Goal: Transaction & Acquisition: Purchase product/service

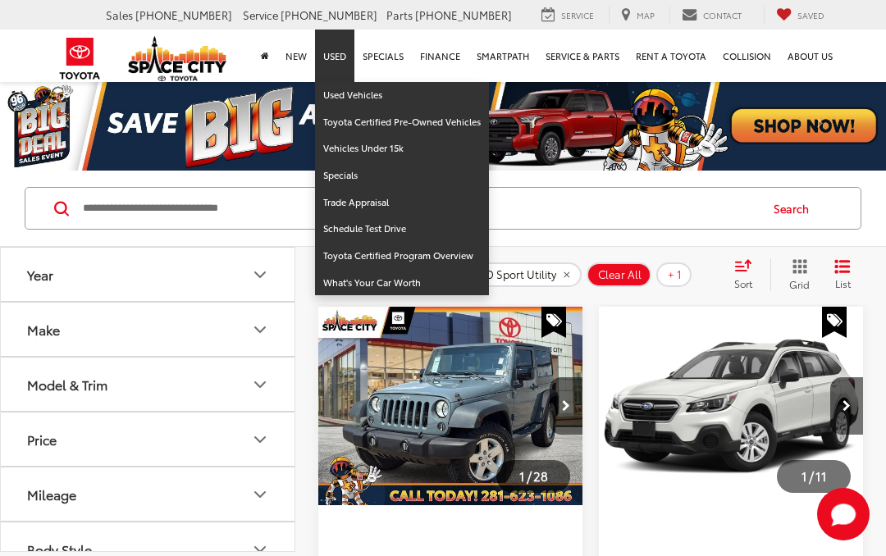
click at [349, 48] on link "Used" at bounding box center [334, 56] width 39 height 52
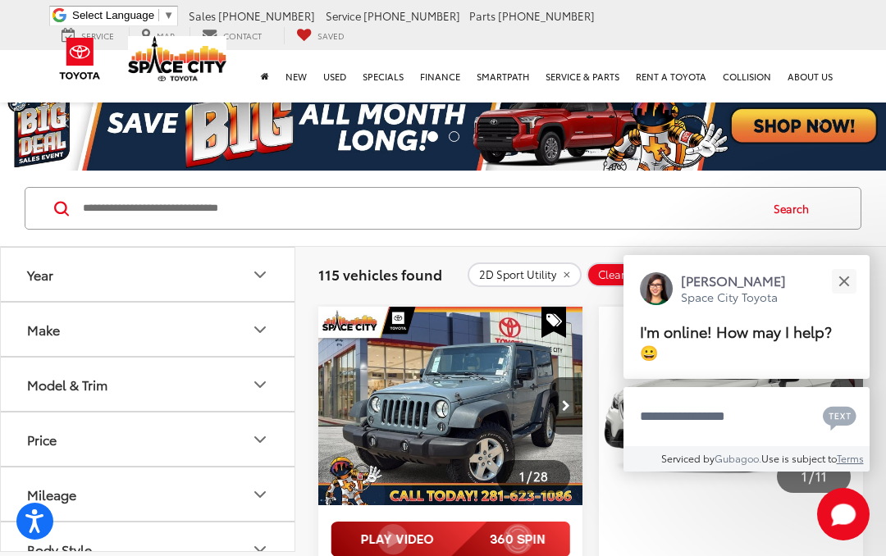
click at [845, 285] on button "Close" at bounding box center [843, 280] width 35 height 35
click at [202, 321] on button "Make" at bounding box center [148, 329] width 295 height 53
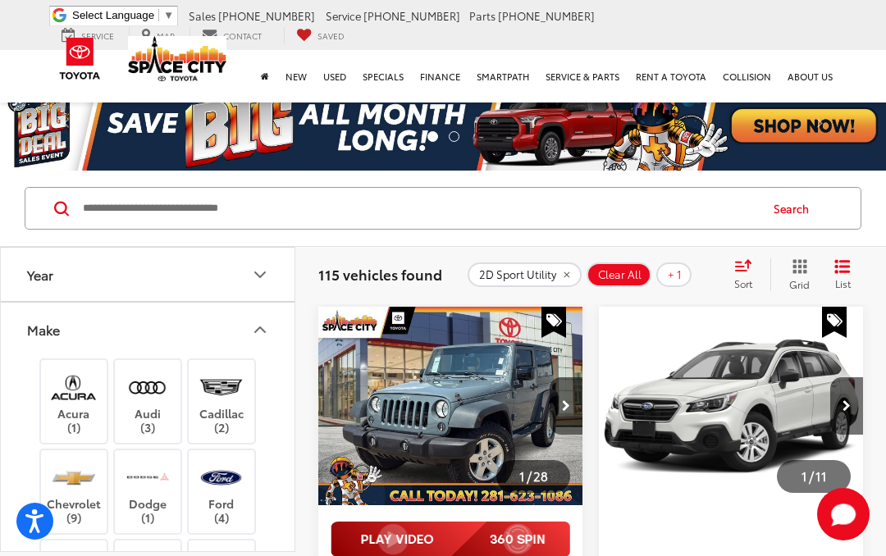
click at [235, 318] on button "Make" at bounding box center [148, 329] width 295 height 53
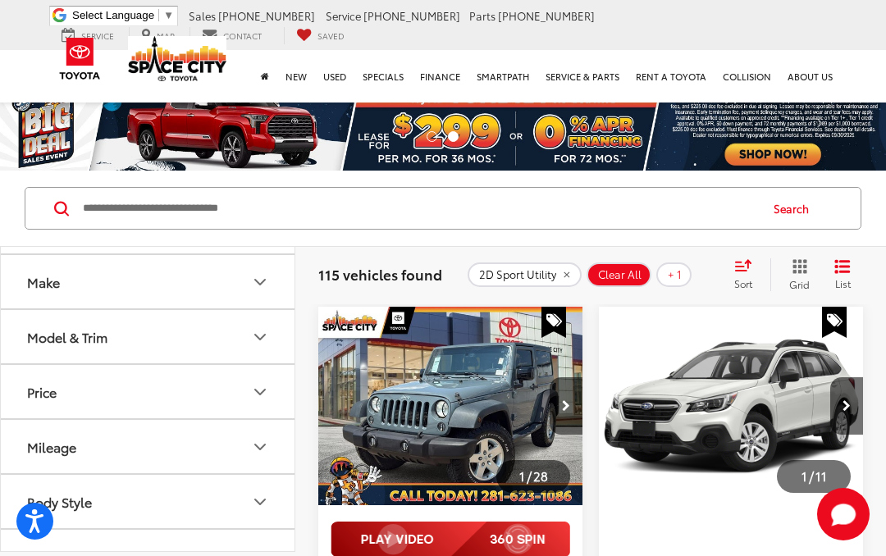
scroll to position [48, 0]
click at [229, 338] on button "Model & Trim" at bounding box center [148, 335] width 295 height 53
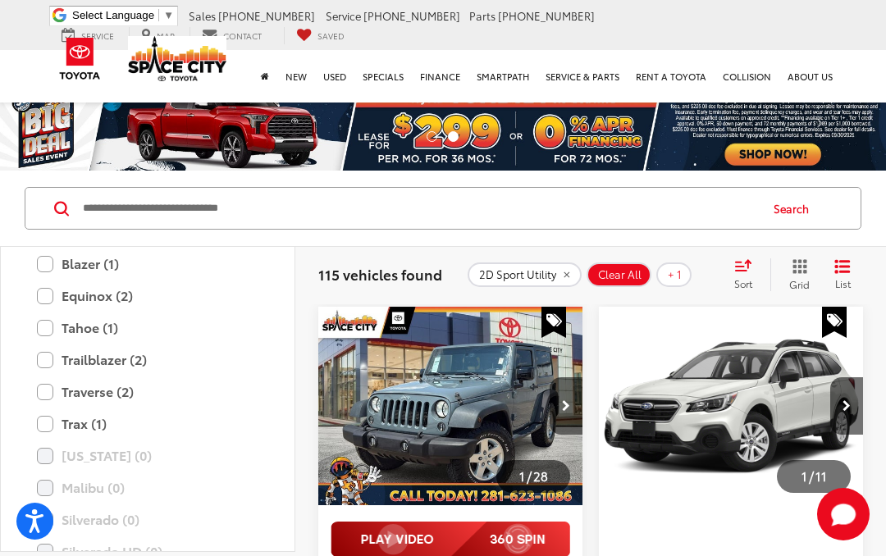
scroll to position [395, 0]
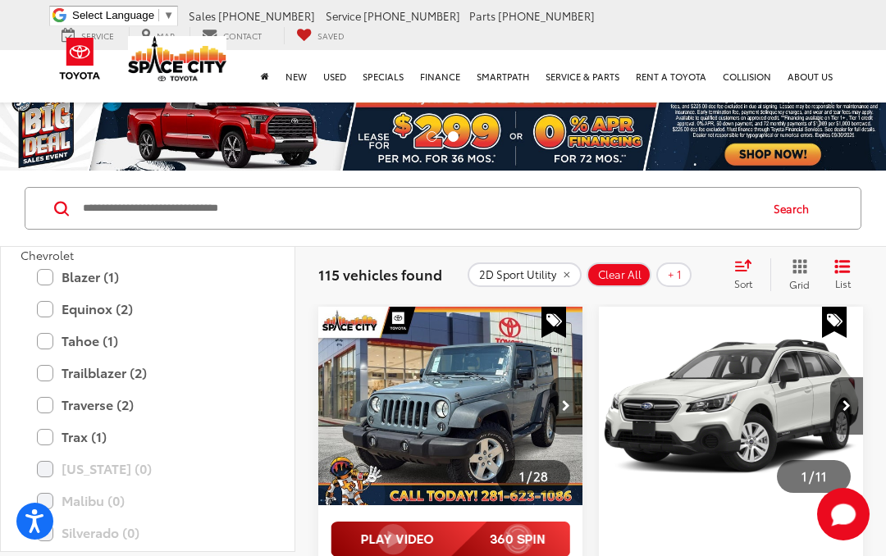
click at [118, 302] on label "Equinox (2)" at bounding box center [147, 308] width 221 height 29
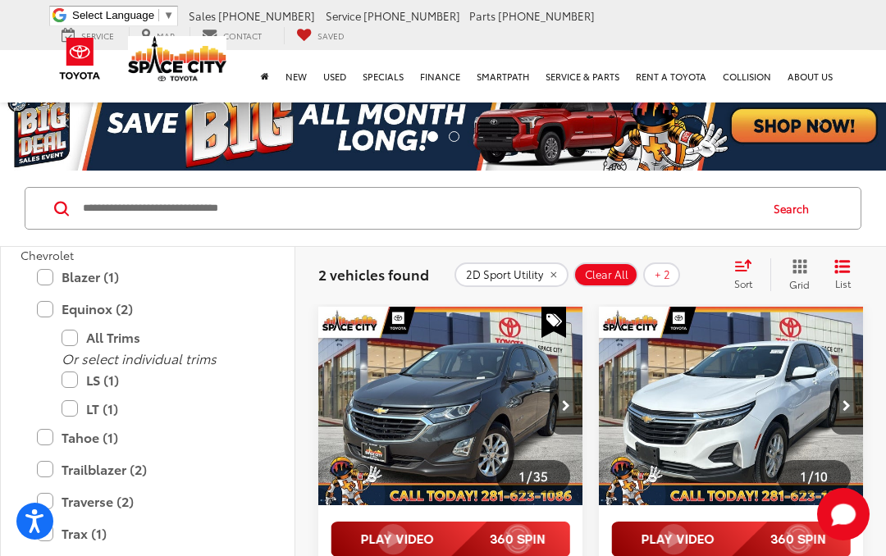
scroll to position [37, 0]
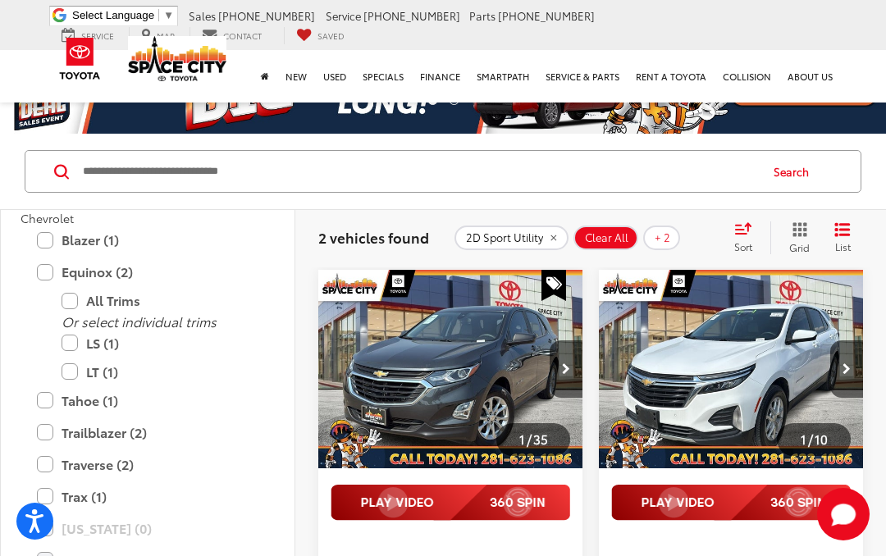
click at [45, 494] on label "Trax (1)" at bounding box center [147, 496] width 221 height 29
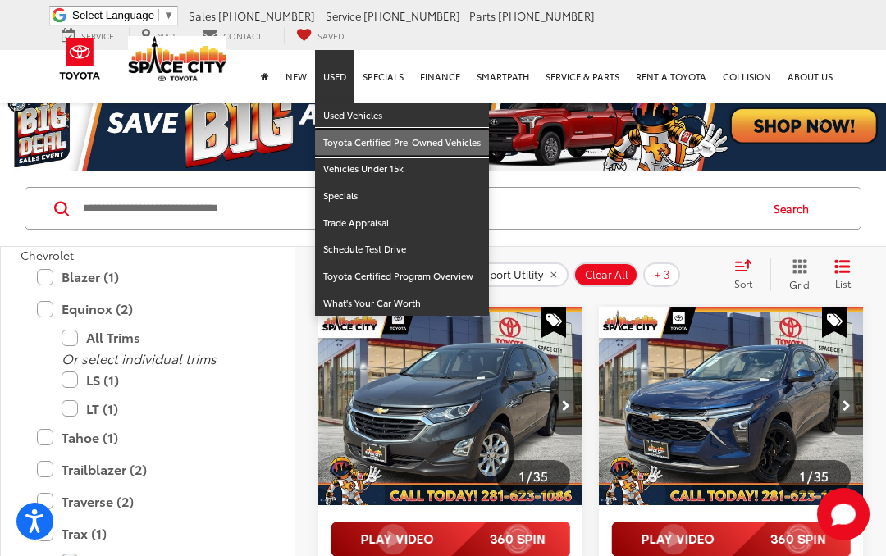
click at [363, 130] on link "Toyota Certified Pre-Owned Vehicles" at bounding box center [402, 143] width 174 height 27
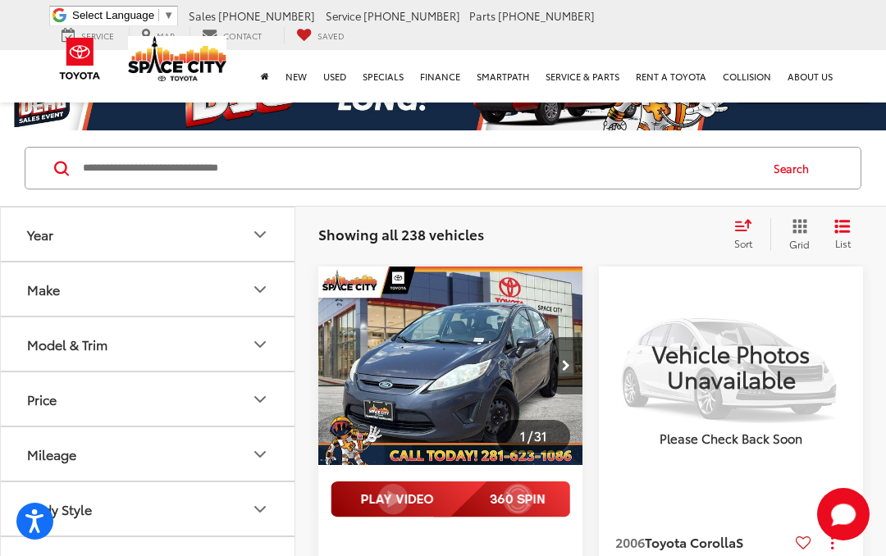
scroll to position [42, 0]
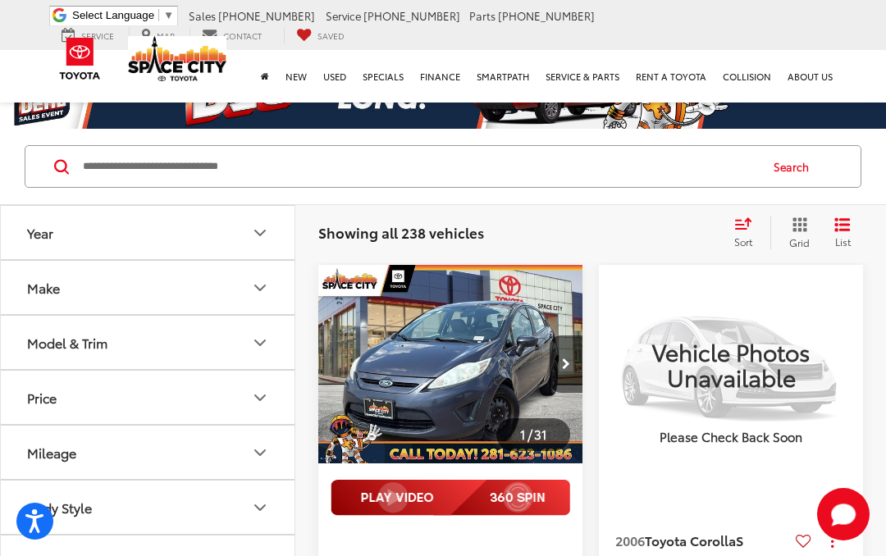
click at [525, 359] on img "2013 Ford Fiesta S 0" at bounding box center [450, 365] width 266 height 200
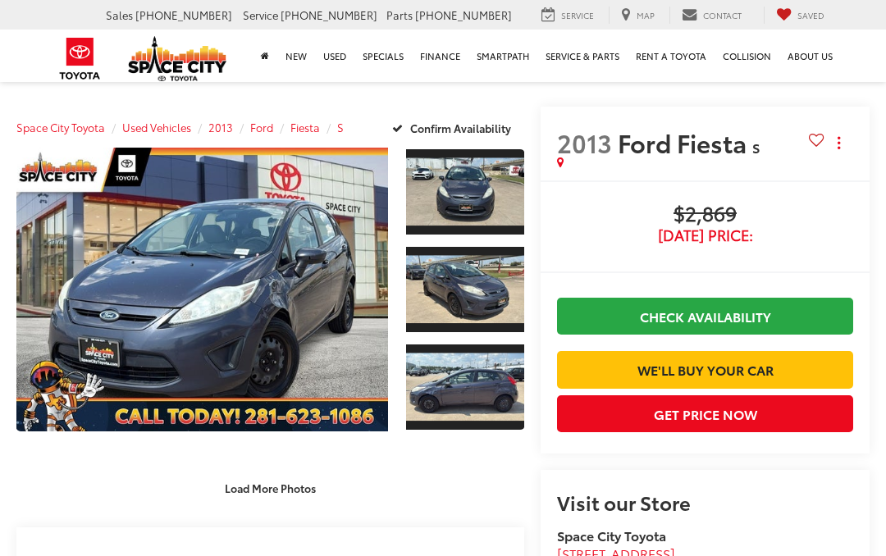
click at [454, 206] on link "Expand Photo 1" at bounding box center [465, 192] width 118 height 89
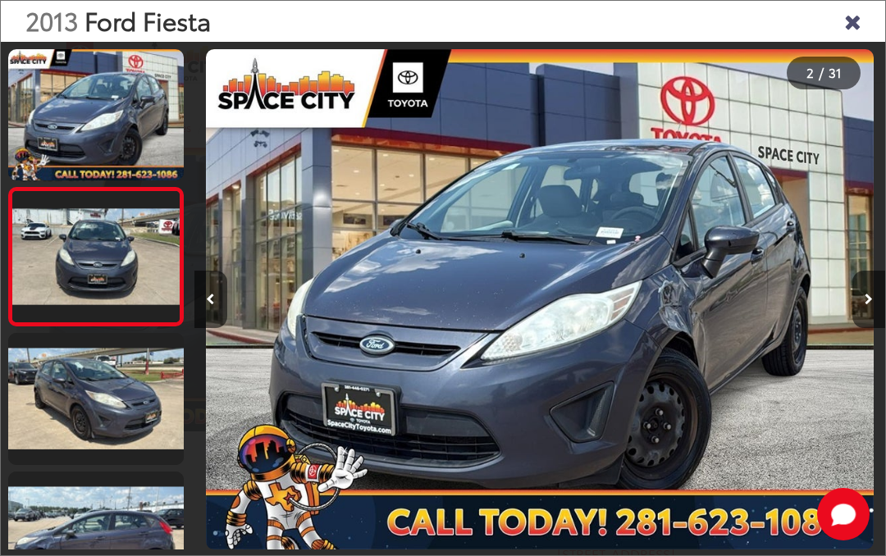
click at [144, 399] on link at bounding box center [95, 398] width 175 height 131
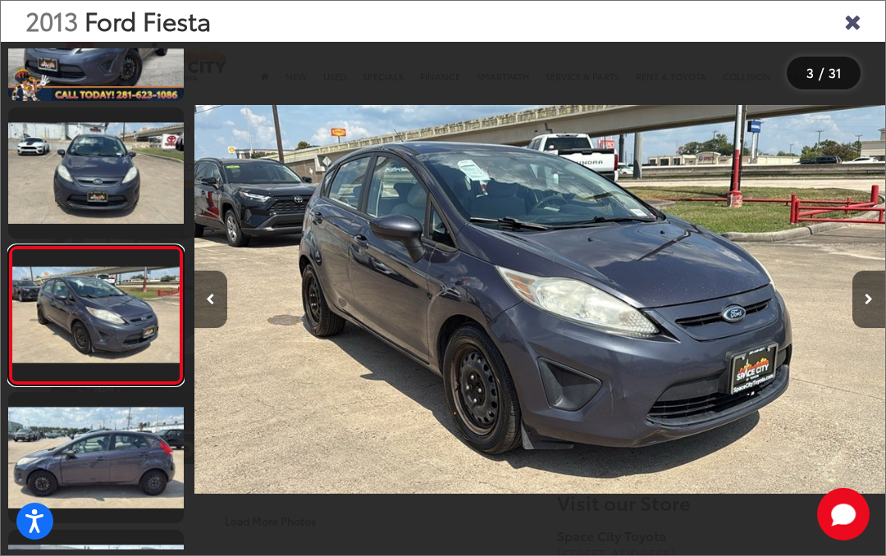
scroll to position [0, 1382]
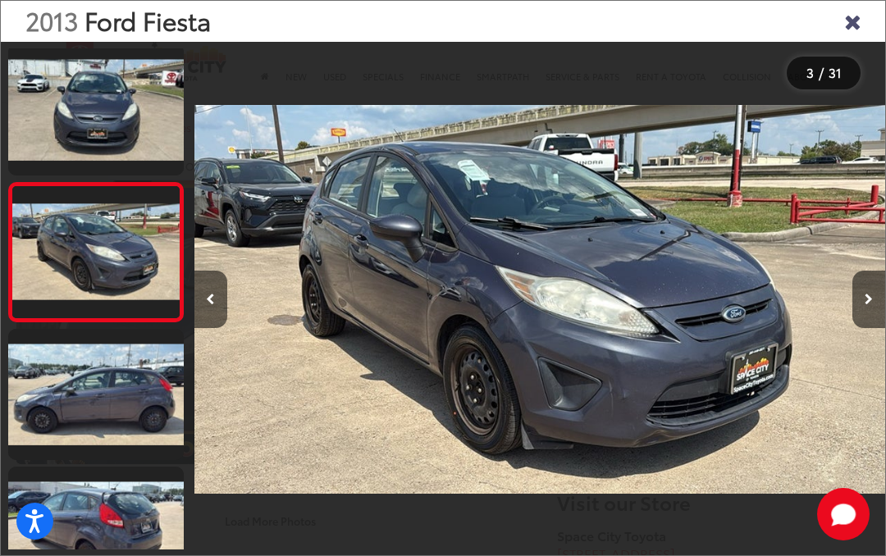
click at [871, 305] on icon "Next image" at bounding box center [868, 299] width 8 height 11
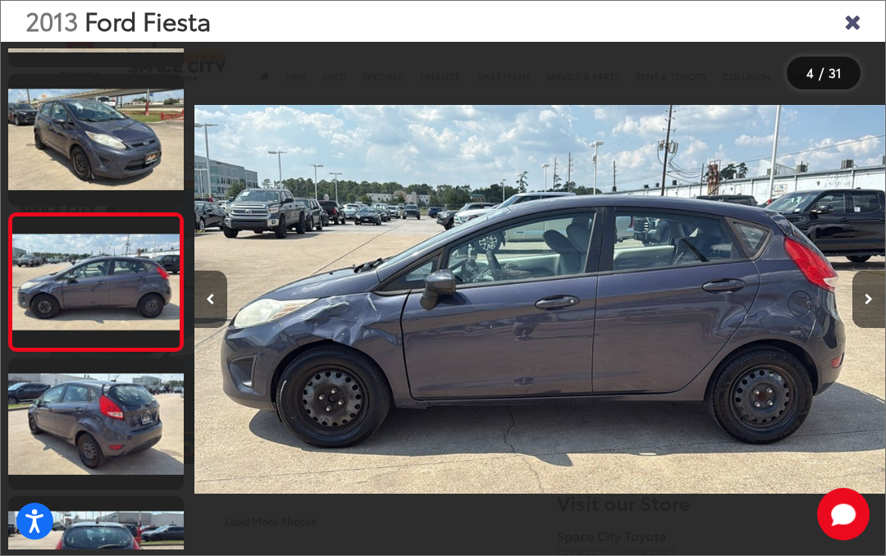
scroll to position [281, 0]
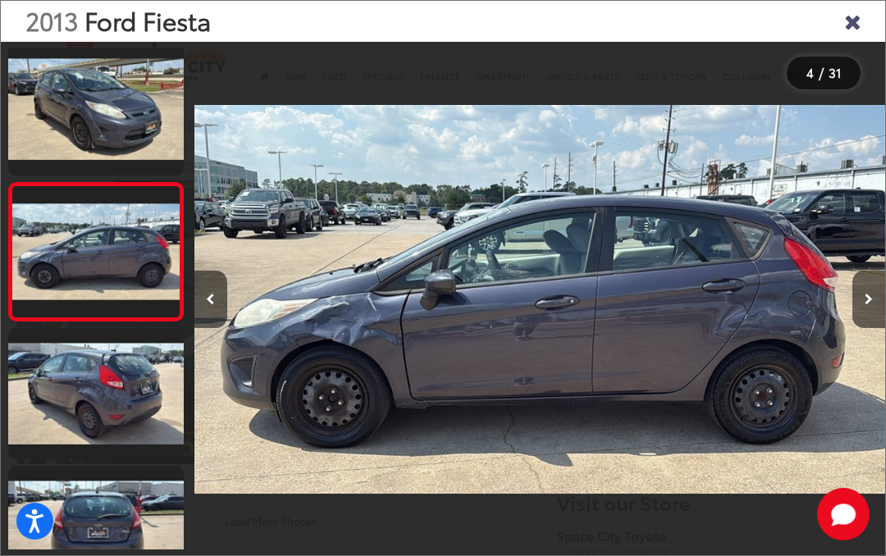
click at [841, 321] on div at bounding box center [798, 299] width 173 height 515
click at [875, 313] on button "Next image" at bounding box center [868, 299] width 33 height 57
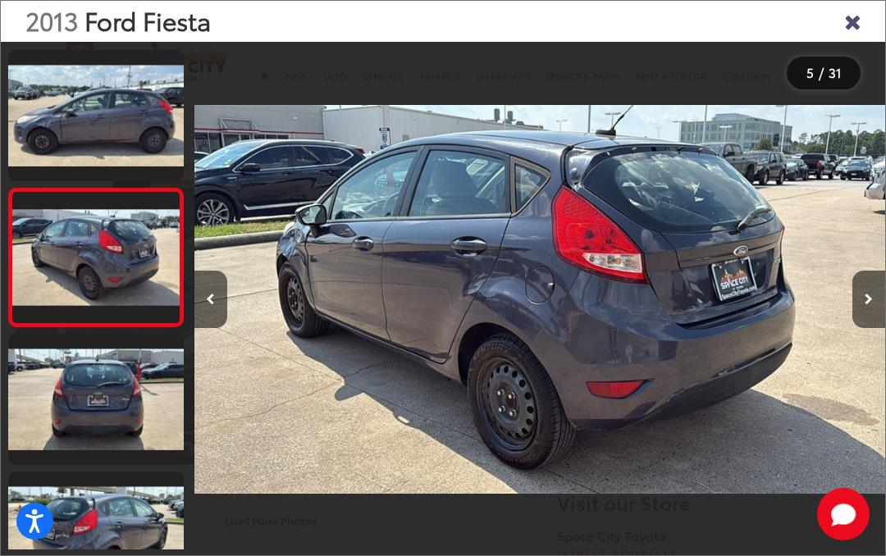
scroll to position [419, 0]
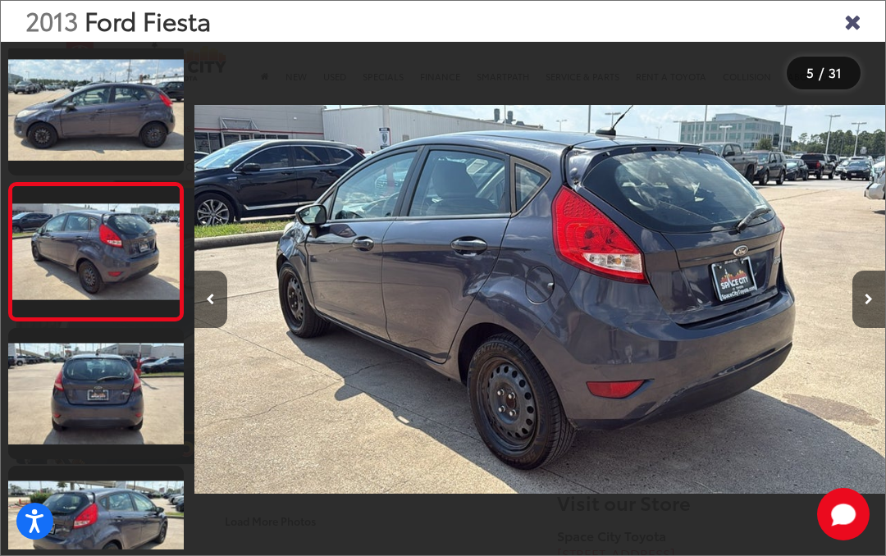
click at [854, 315] on button "Next image" at bounding box center [868, 299] width 33 height 57
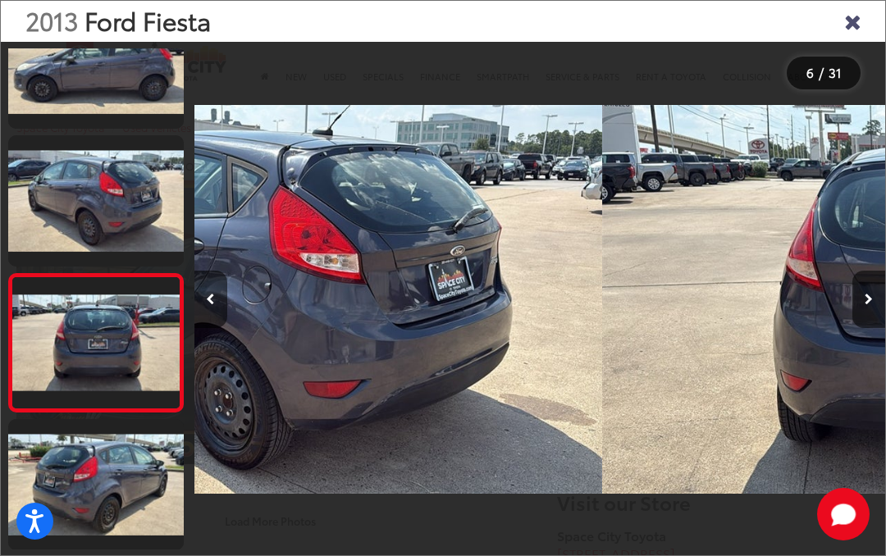
scroll to position [557, 0]
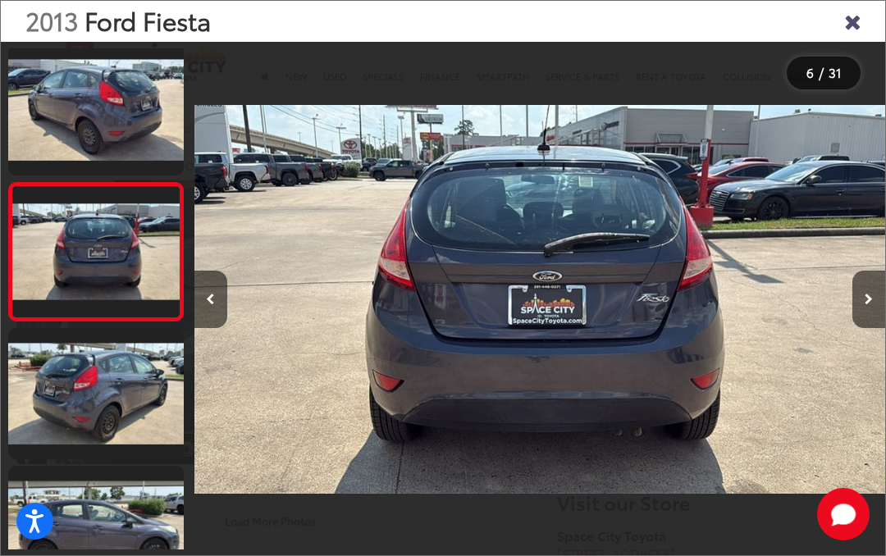
click at [854, 323] on button "Next image" at bounding box center [868, 299] width 33 height 57
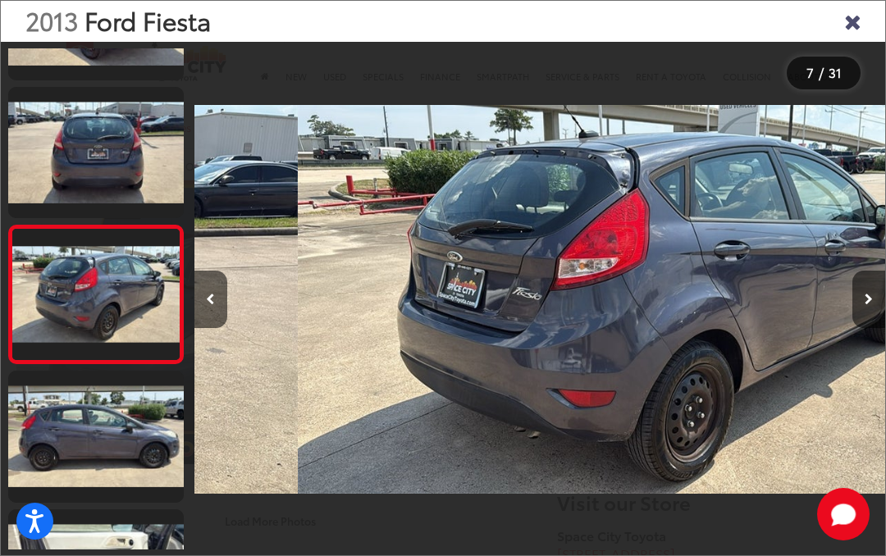
scroll to position [0, 4144]
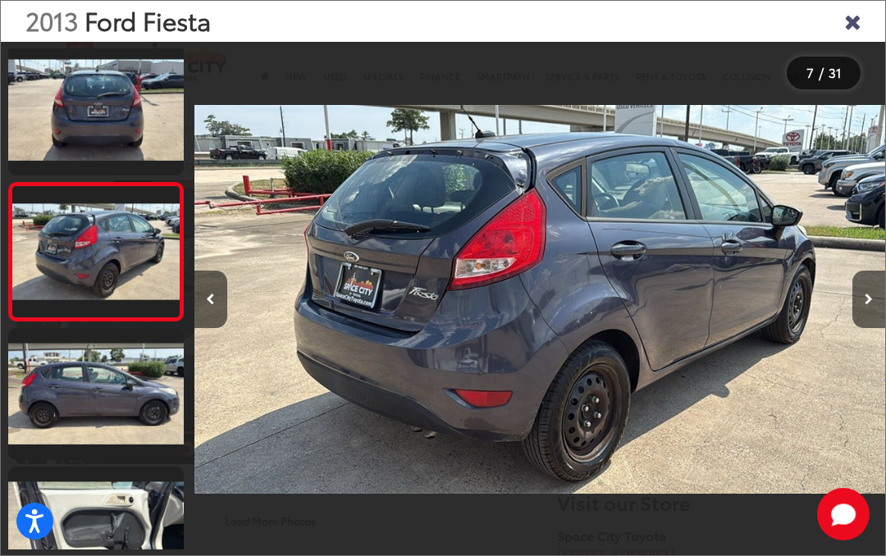
click at [854, 326] on button "Next image" at bounding box center [868, 299] width 33 height 57
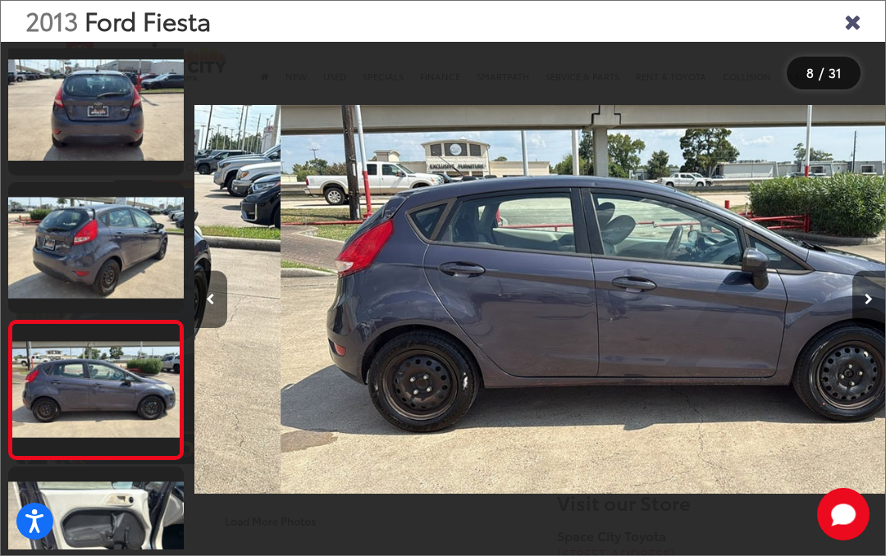
scroll to position [731, 0]
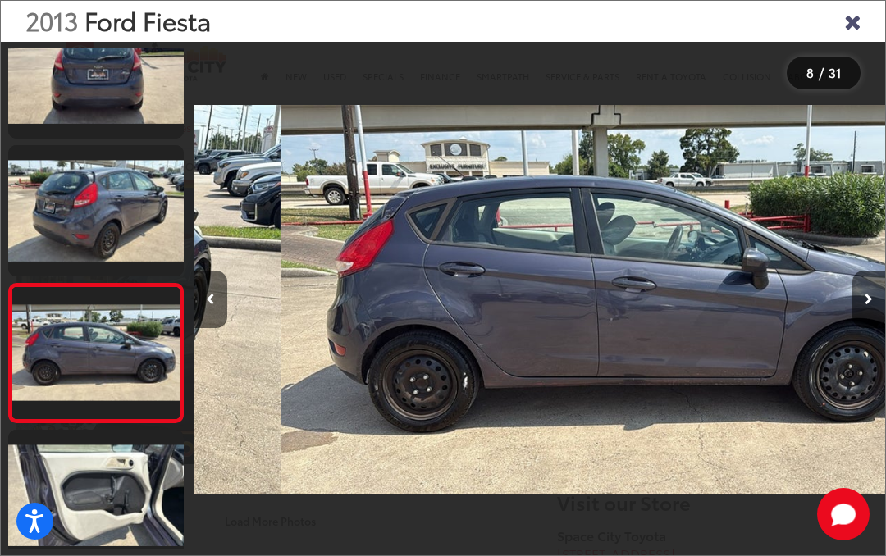
click at [858, 320] on button "Next image" at bounding box center [868, 299] width 33 height 57
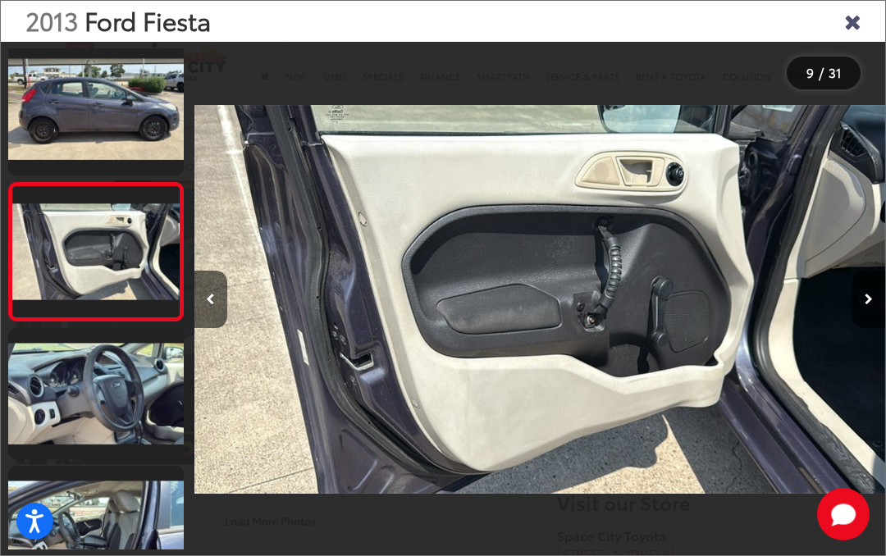
scroll to position [971, 0]
click at [850, 11] on icon "Close gallery" at bounding box center [852, 20] width 16 height 21
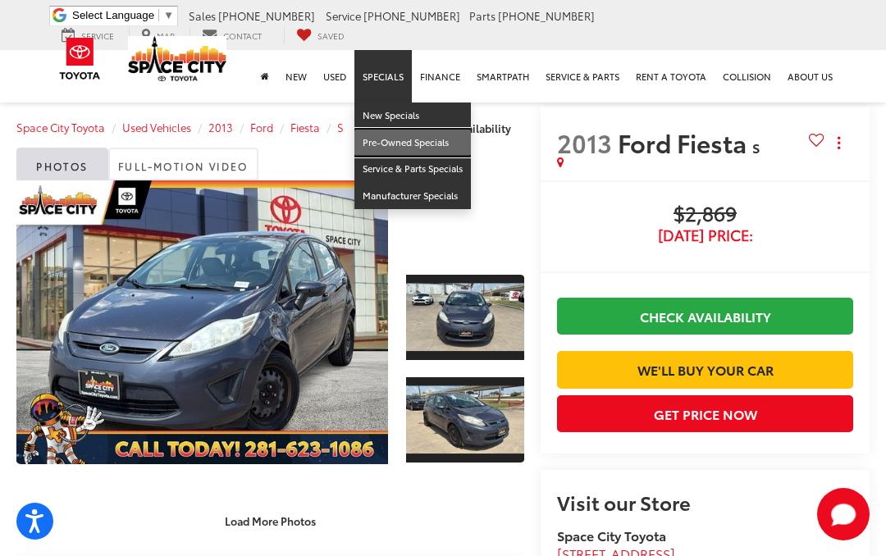
click at [441, 143] on link "Pre-Owned Specials" at bounding box center [412, 143] width 116 height 27
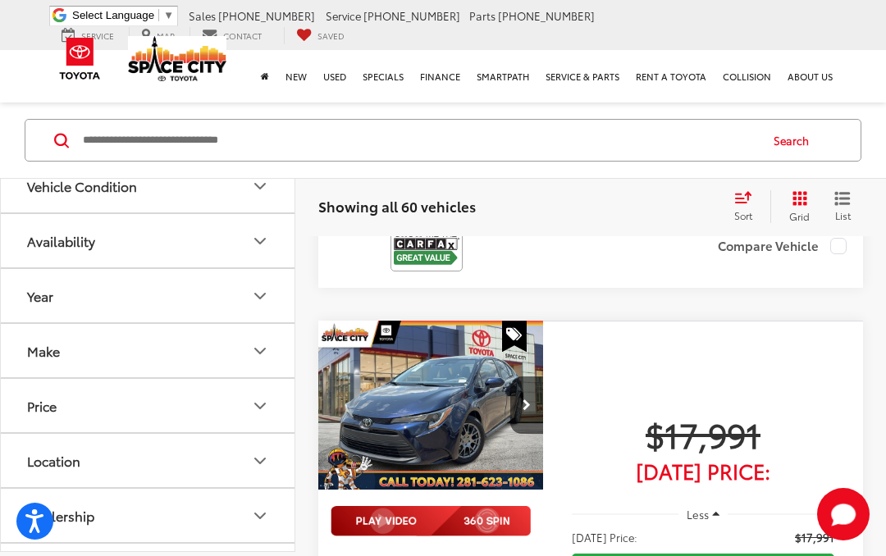
scroll to position [2039, 0]
